Goal: Navigation & Orientation: Find specific page/section

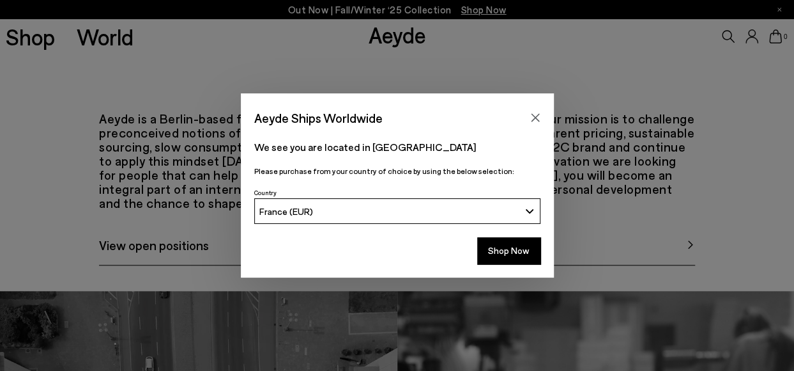
drag, startPoint x: 0, startPoint y: 0, endPoint x: 534, endPoint y: 119, distance: 546.7
click at [534, 118] on icon "Close" at bounding box center [535, 117] width 10 height 10
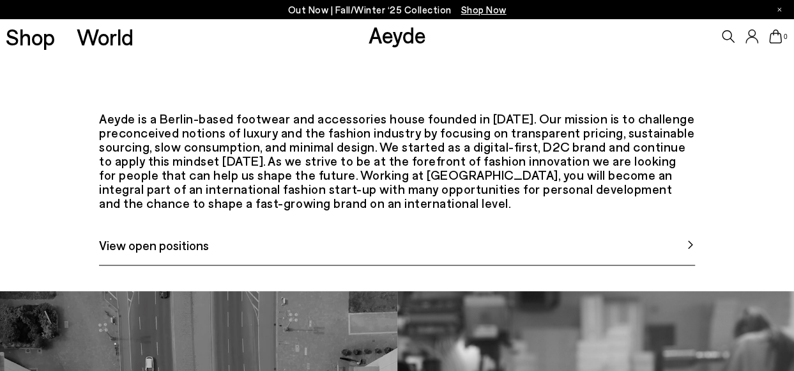
drag, startPoint x: 220, startPoint y: 291, endPoint x: 229, endPoint y: 296, distance: 10.3
click at [219, 265] on link "View open positions" at bounding box center [396, 250] width 595 height 30
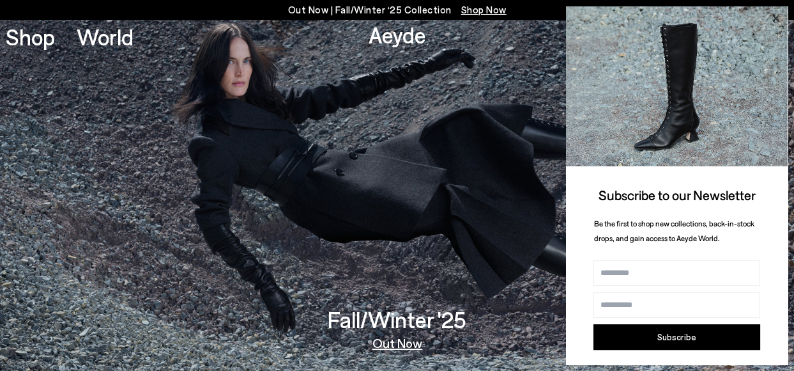
click at [774, 19] on icon at bounding box center [775, 18] width 17 height 17
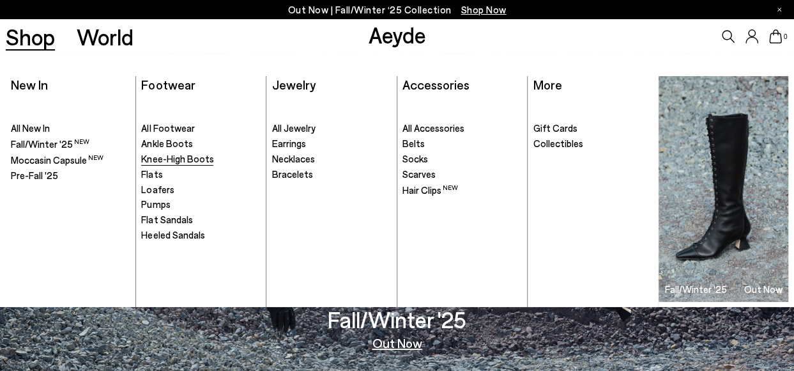
click at [176, 159] on span "Knee-High Boots" at bounding box center [177, 159] width 72 height 12
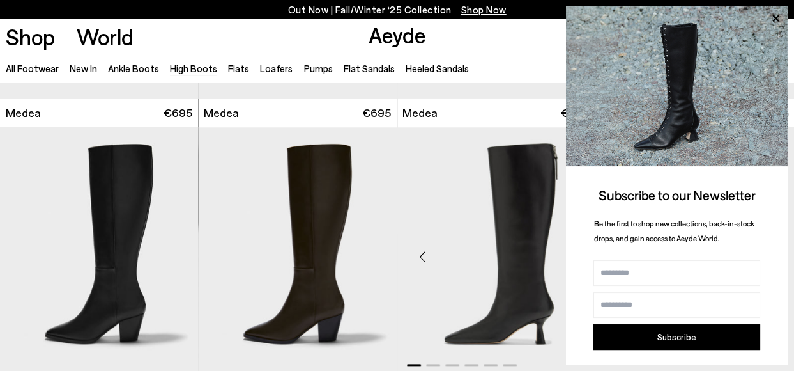
scroll to position [575, 0]
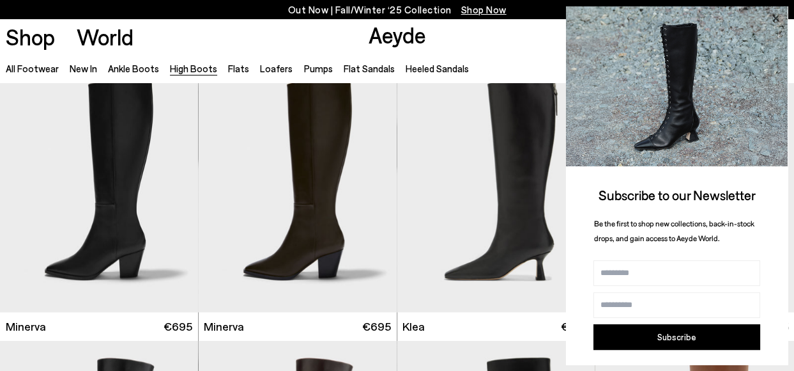
click at [773, 18] on icon at bounding box center [775, 18] width 17 height 17
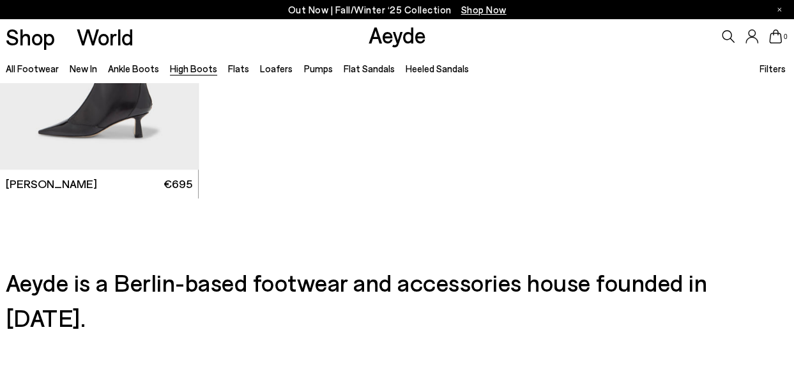
scroll to position [3149, 0]
